Goal: Obtain resource: Download file/media

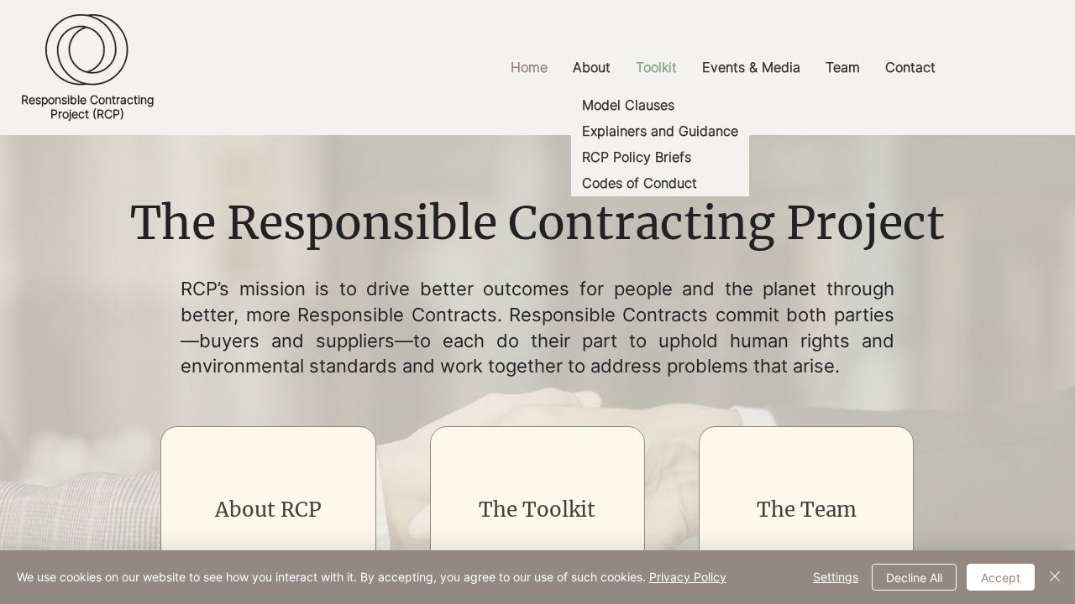
click at [656, 67] on p "Toolkit" at bounding box center [656, 68] width 58 height 38
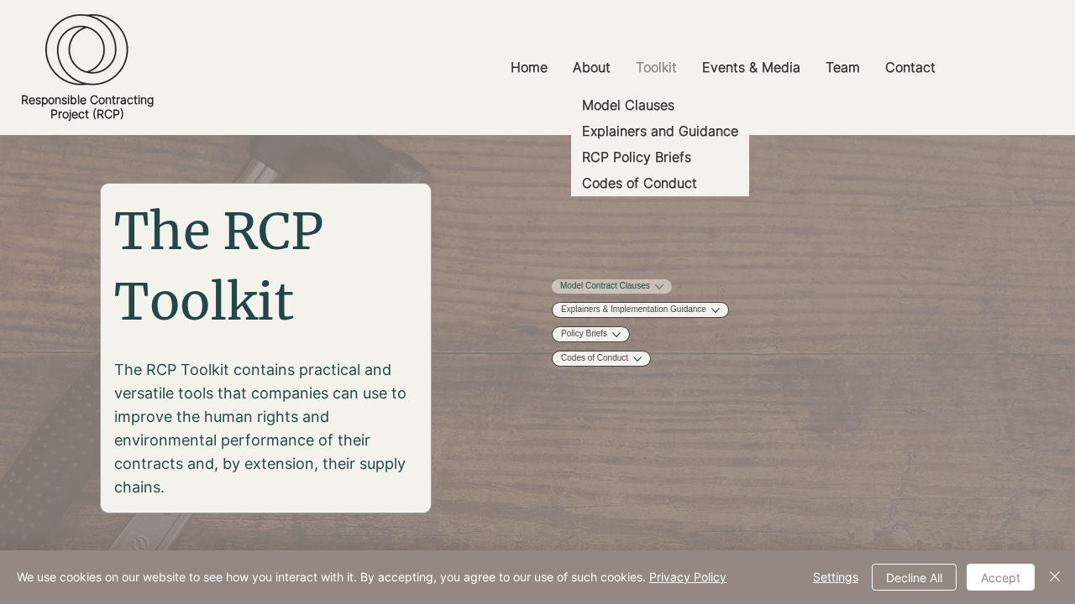
click at [648, 292] on link "Model Contract Clauses" at bounding box center [605, 286] width 90 height 13
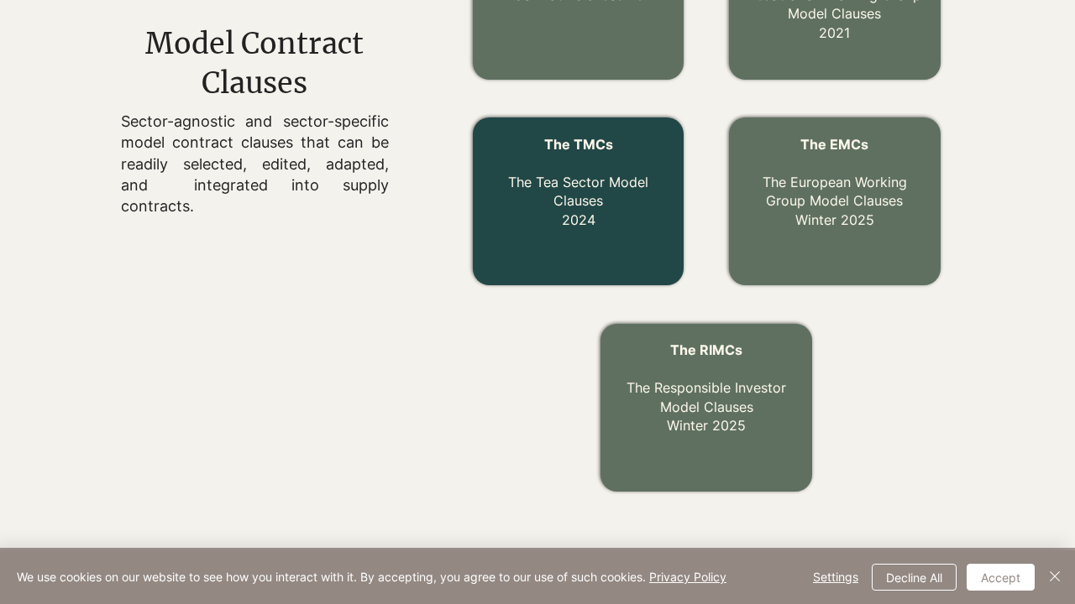
scroll to position [720, 0]
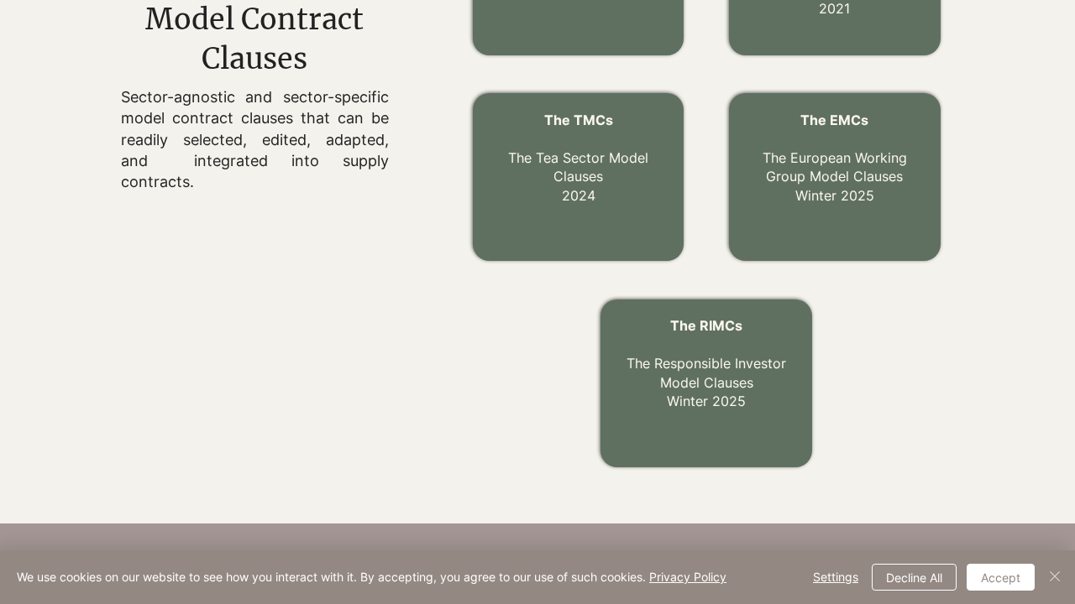
click at [1054, 578] on img "Close" at bounding box center [1054, 577] width 20 height 20
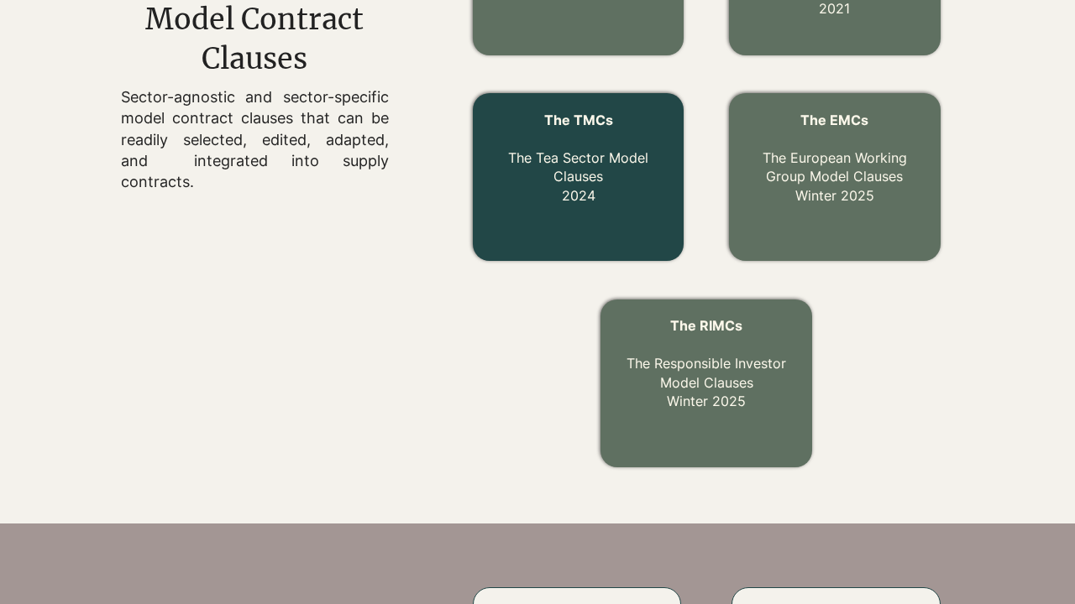
click at [578, 157] on span "The Tea Sector Model Clauses" at bounding box center [578, 166] width 140 height 35
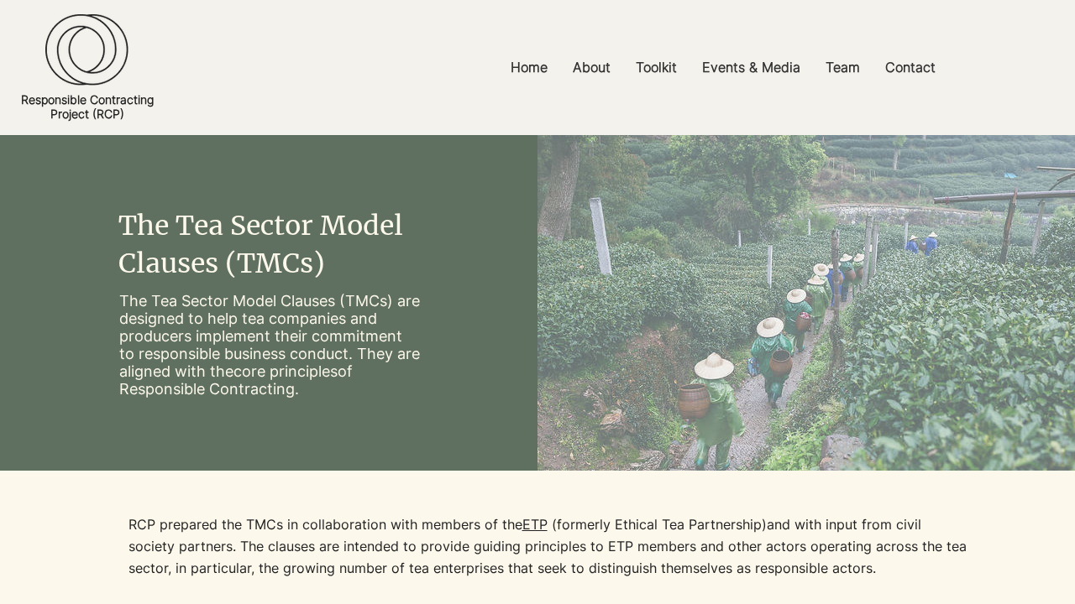
click at [949, 302] on img "main content" at bounding box center [805, 303] width 537 height 336
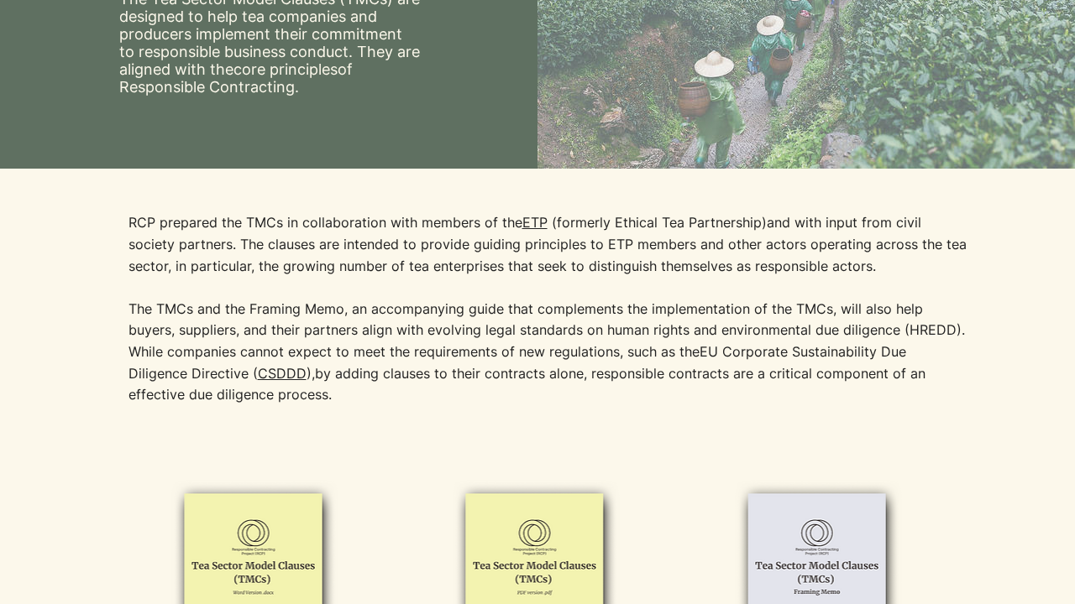
click at [818, 586] on img at bounding box center [817, 586] width 238 height 218
click at [255, 586] on img at bounding box center [255, 586] width 238 height 218
click at [537, 302] on span "The TMCs and the Framing Memo, an accompanying guide that complements the imple…" at bounding box center [546, 331] width 836 height 60
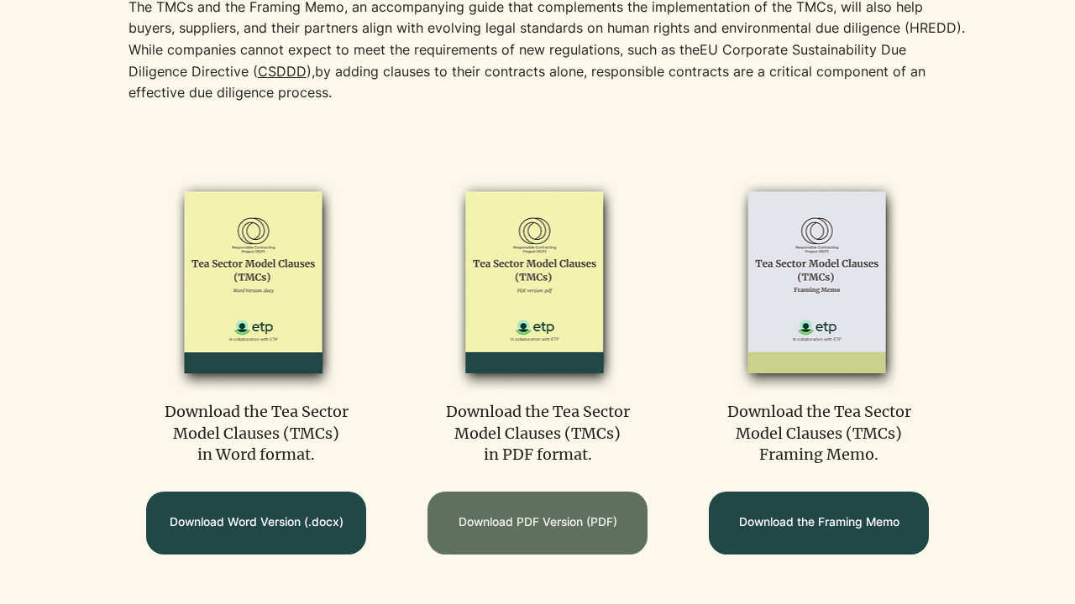
click at [537, 523] on span "Download PDF Version (PDF)" at bounding box center [537, 523] width 159 height 16
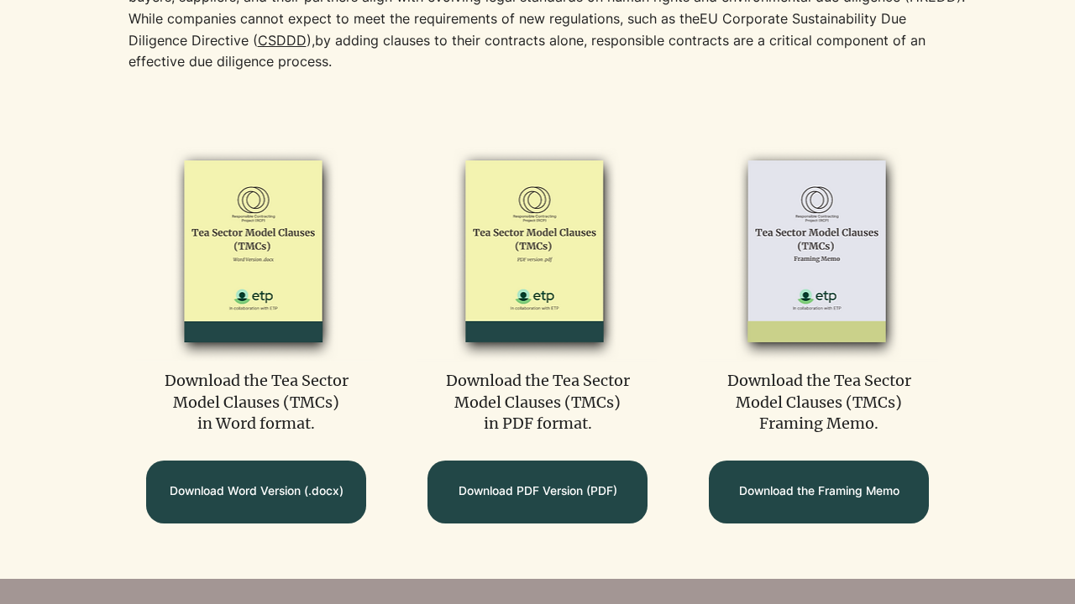
click at [308, 39] on link ")" at bounding box center [308, 40] width 5 height 17
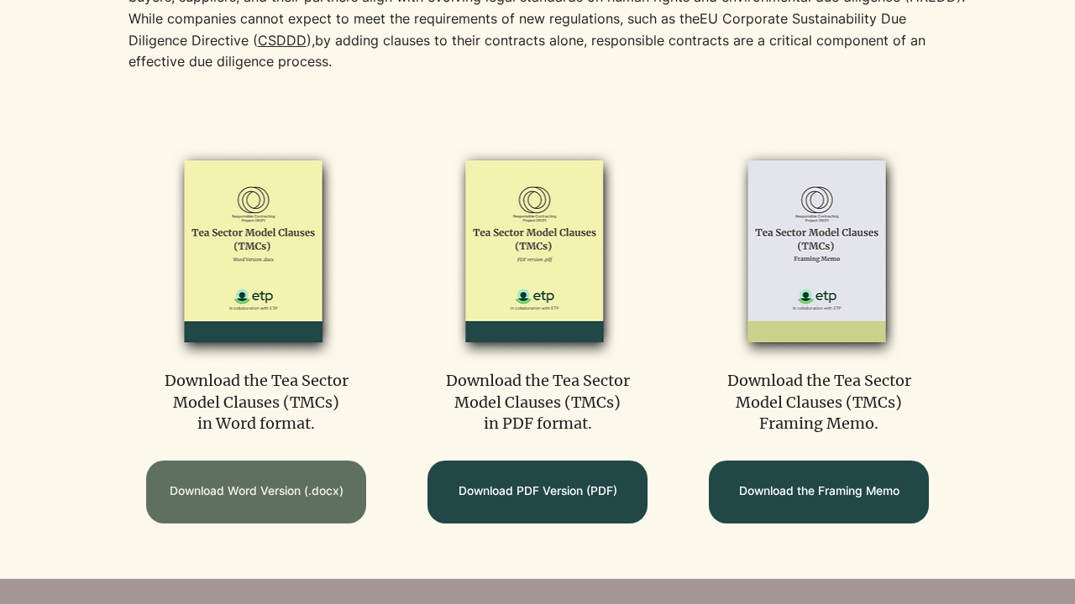
click at [256, 492] on span "Download Word Version (.docx)" at bounding box center [257, 492] width 174 height 16
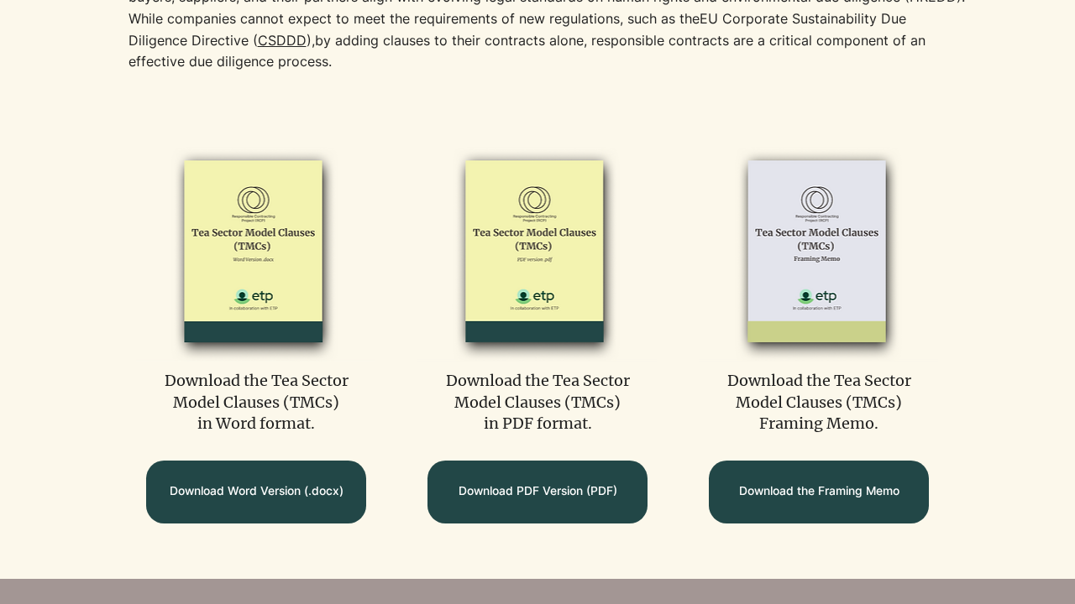
click at [536, 253] on img at bounding box center [536, 253] width 238 height 218
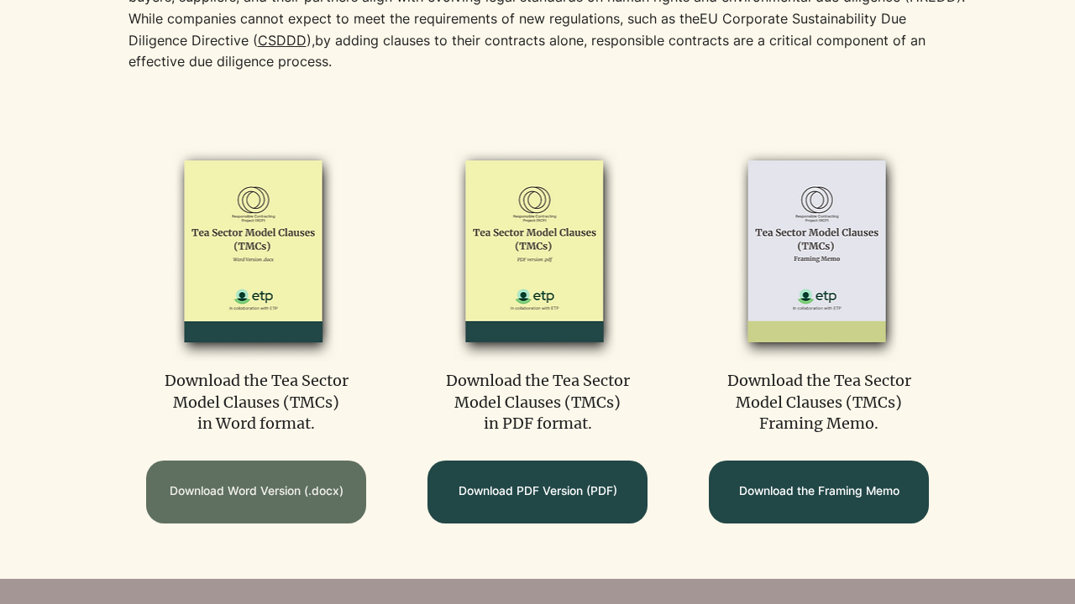
click at [256, 492] on span "Download Word Version (.docx)" at bounding box center [257, 492] width 174 height 16
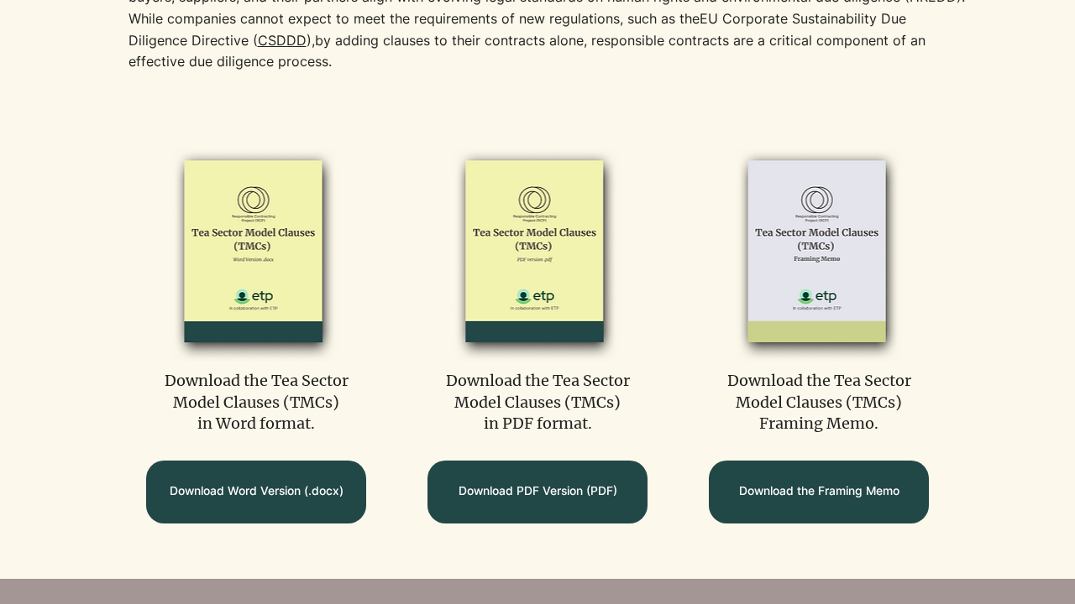
click at [312, 39] on link "," at bounding box center [312, 40] width 3 height 17
click at [255, 253] on img at bounding box center [255, 253] width 238 height 218
click at [537, 302] on img at bounding box center [536, 253] width 238 height 218
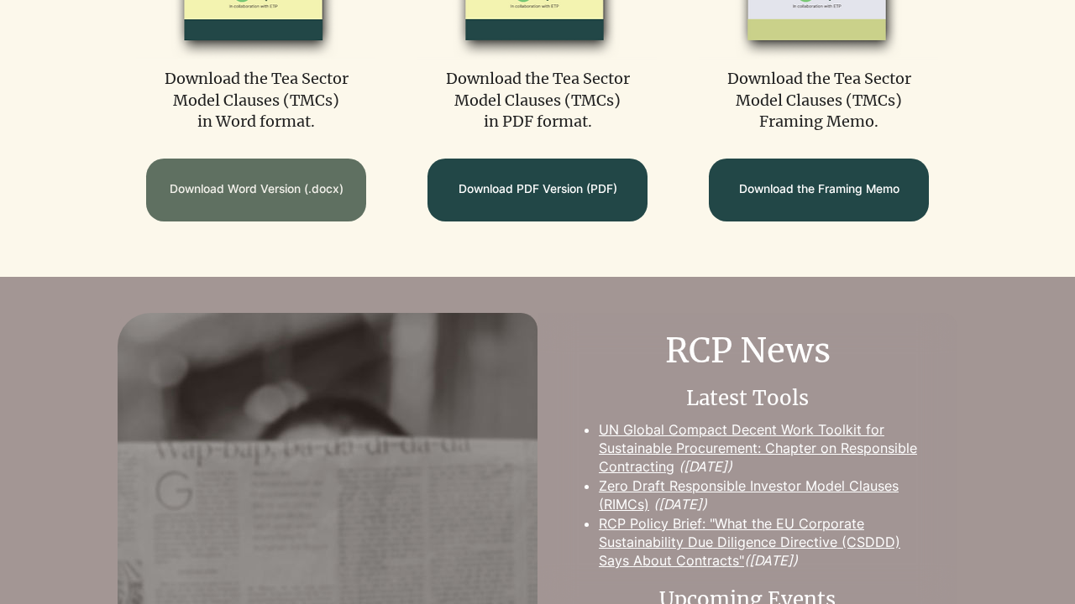
click at [256, 190] on span "Download Word Version (.docx)" at bounding box center [257, 189] width 174 height 16
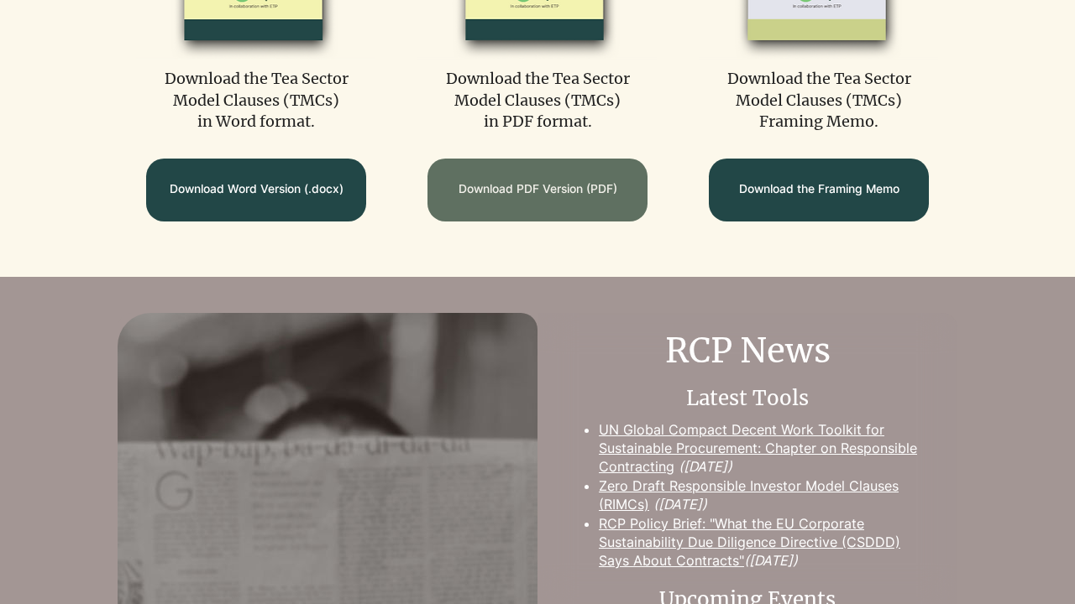
click at [537, 190] on span "Download PDF Version (PDF)" at bounding box center [537, 189] width 159 height 16
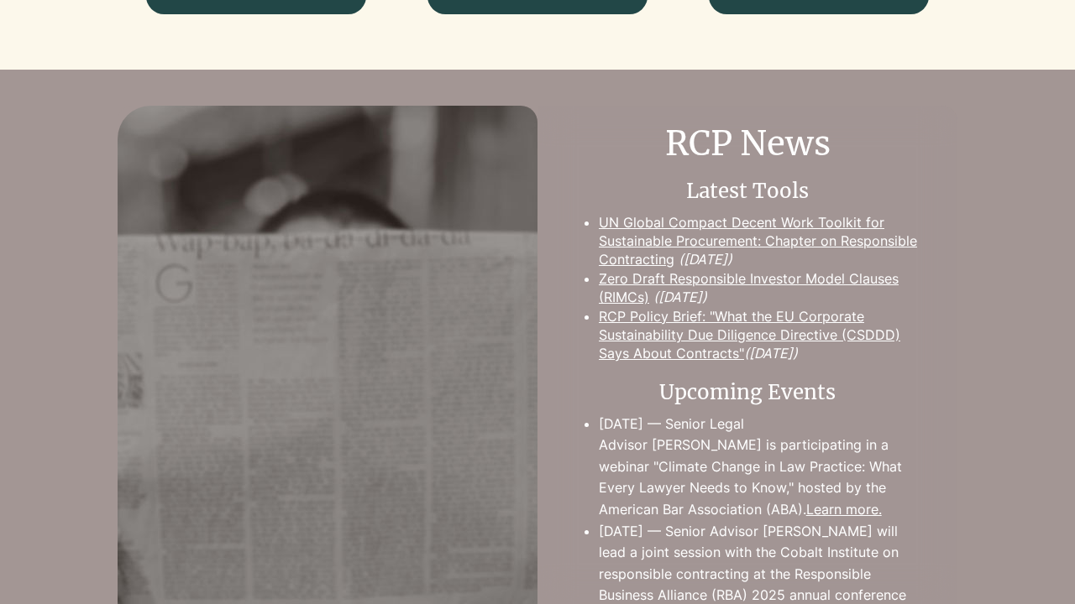
click at [327, 504] on img at bounding box center [328, 493] width 420 height 774
